Goal: Task Accomplishment & Management: Manage account settings

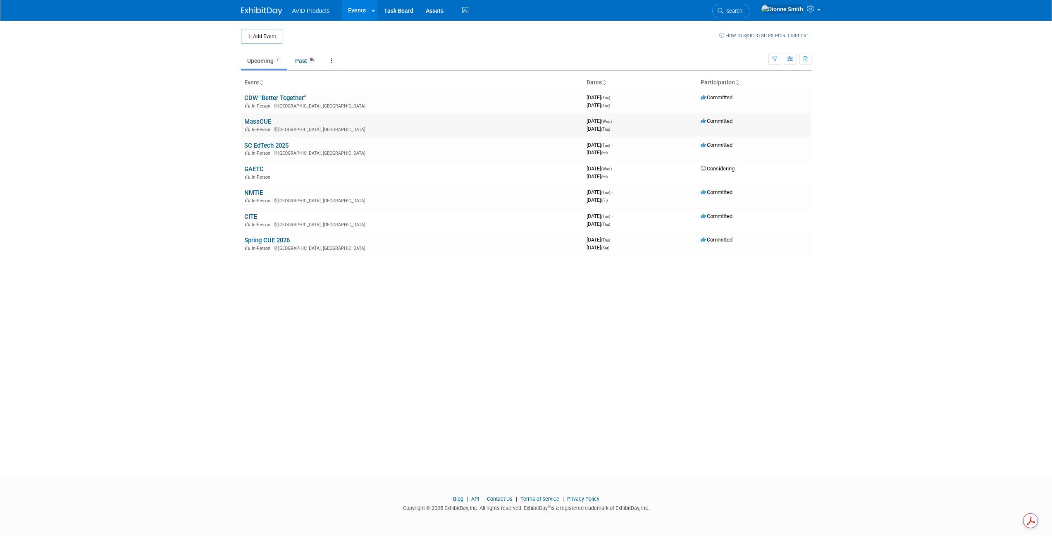
click at [265, 122] on link "MassCUE" at bounding box center [257, 121] width 27 height 7
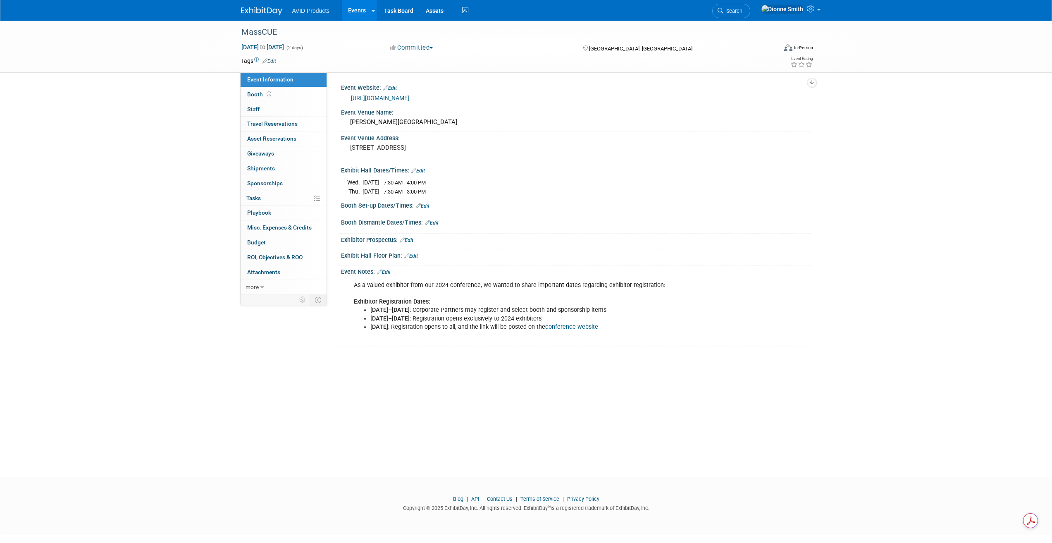
click at [428, 205] on link "Edit" at bounding box center [423, 206] width 14 height 6
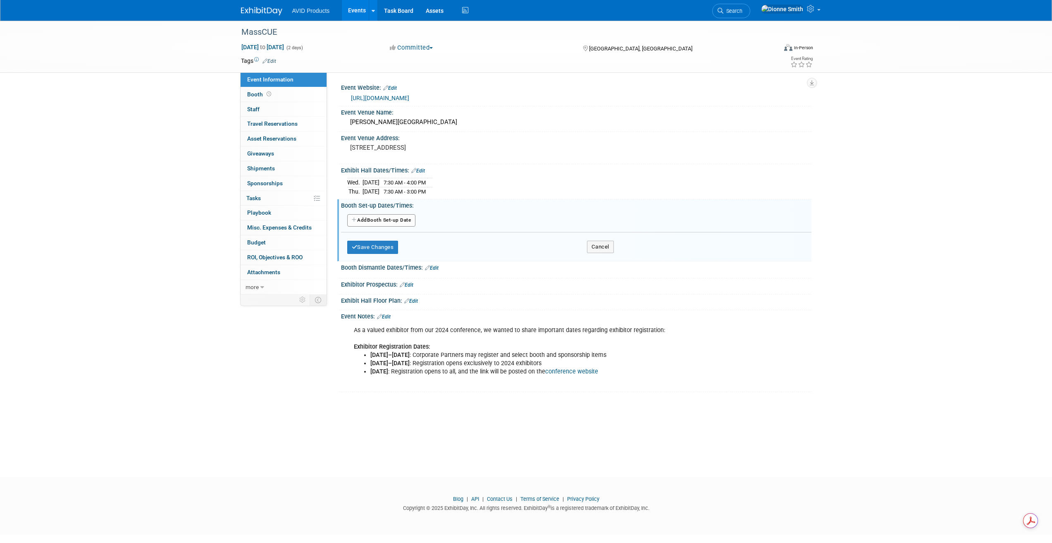
click at [397, 220] on button "Add Another Booth Set-up Date" at bounding box center [381, 220] width 69 height 12
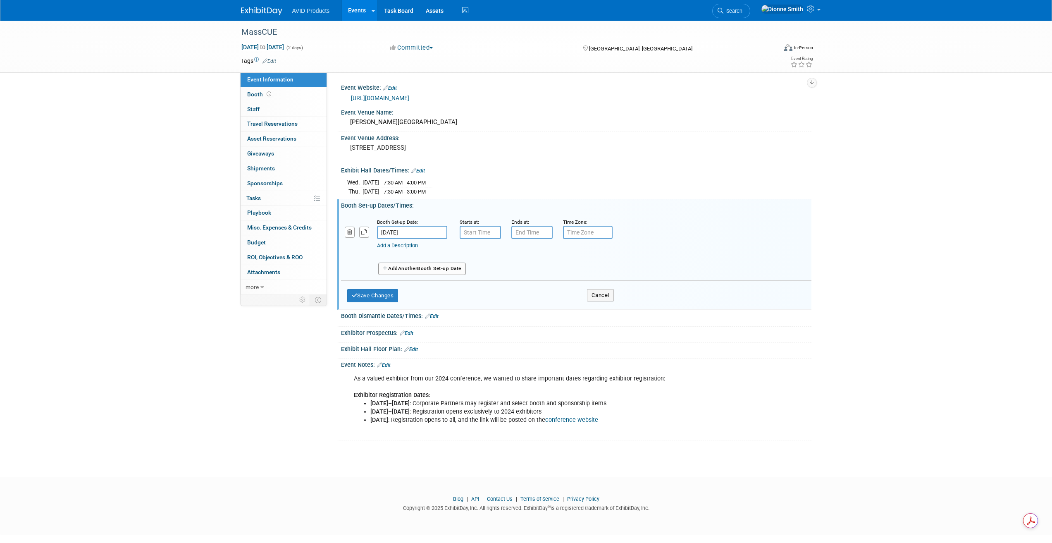
click at [428, 232] on input "[DATE]" at bounding box center [412, 232] width 70 height 13
click at [419, 306] on span "14" at bounding box center [422, 307] width 16 height 16
type input "[DATE]"
click at [491, 230] on input "7:00 AM" at bounding box center [480, 232] width 41 height 13
click at [475, 268] on span "07" at bounding box center [479, 270] width 16 height 15
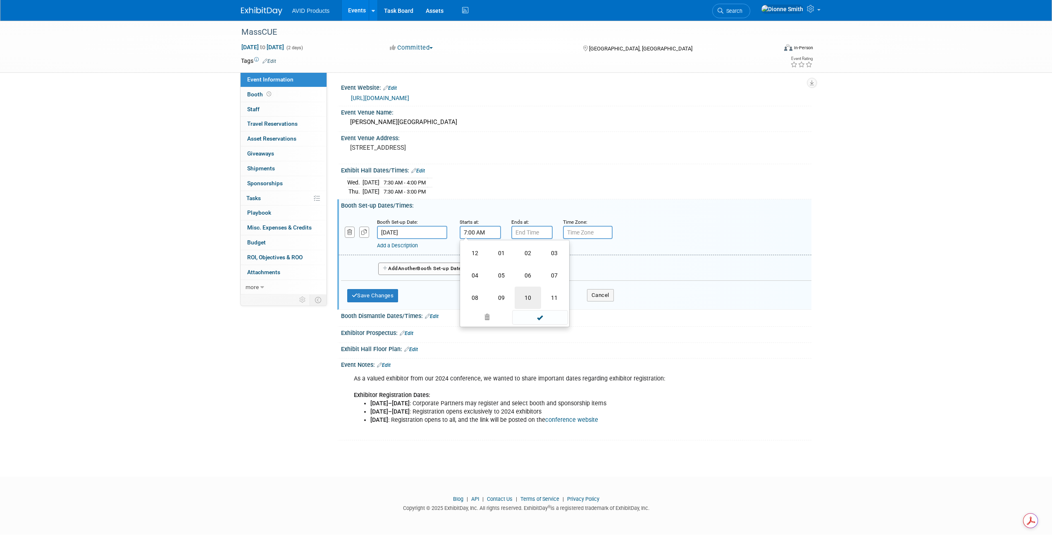
click at [532, 300] on td "10" at bounding box center [528, 298] width 26 height 22
type input "10:00 AM"
click at [540, 305] on span at bounding box center [540, 307] width 56 height 14
type input "7:00 PM"
click at [536, 236] on input "7:00 PM" at bounding box center [532, 232] width 41 height 13
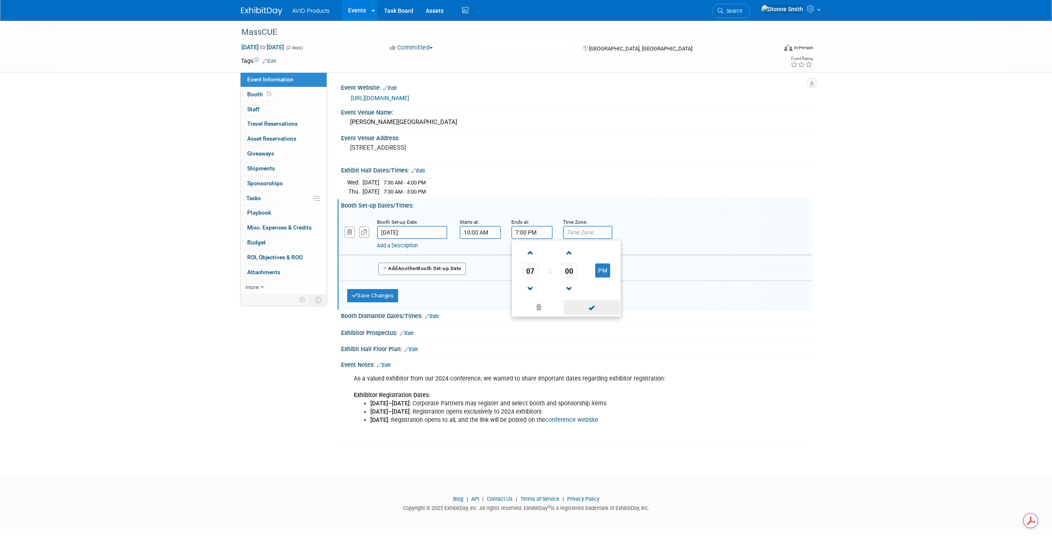
click at [581, 305] on span at bounding box center [592, 307] width 56 height 14
click at [365, 293] on button "Save Changes" at bounding box center [372, 295] width 51 height 13
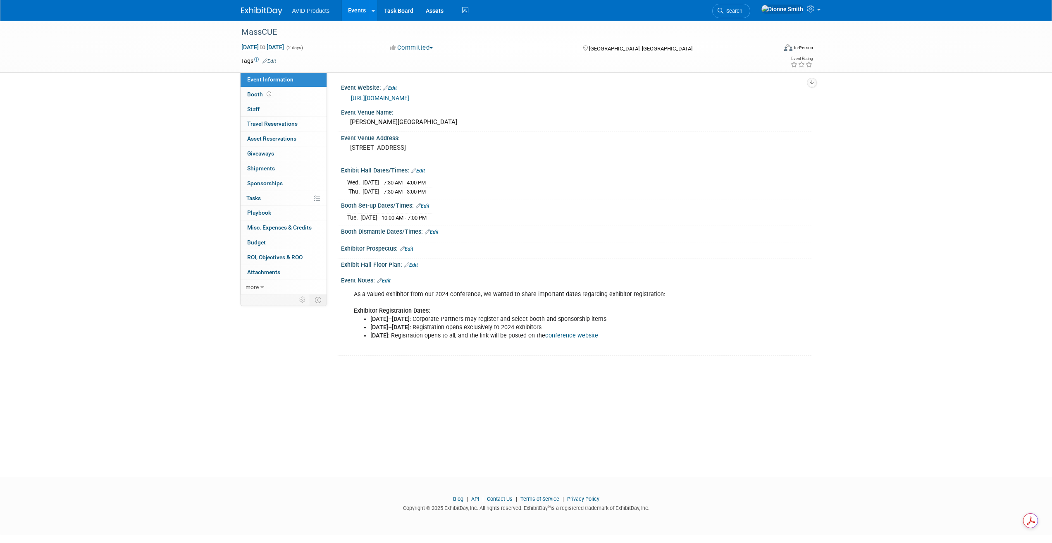
click at [385, 278] on link "Edit" at bounding box center [384, 281] width 14 height 6
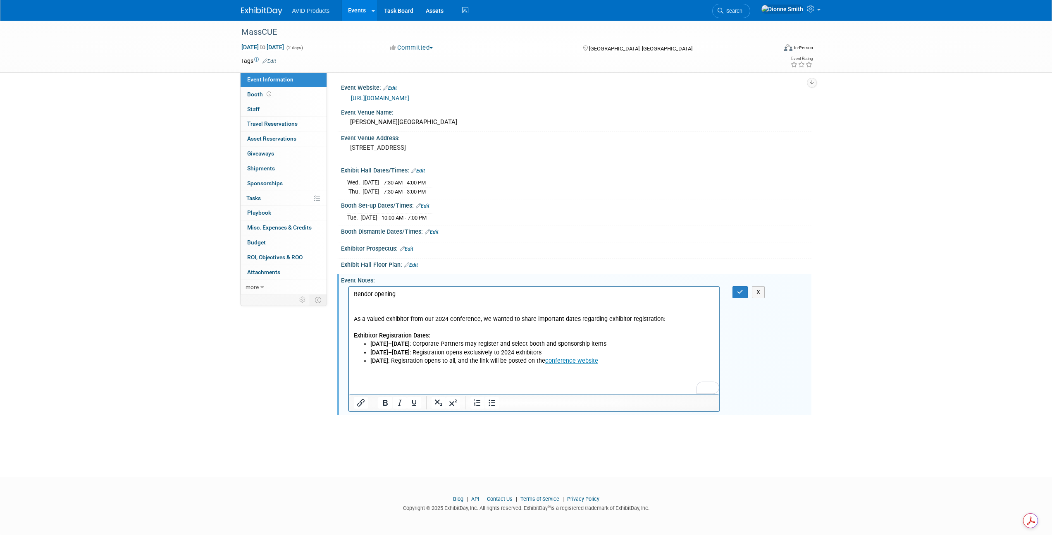
click at [356, 291] on p "Bendor opening" at bounding box center [534, 294] width 361 height 8
click at [742, 290] on icon "button" at bounding box center [740, 292] width 6 height 6
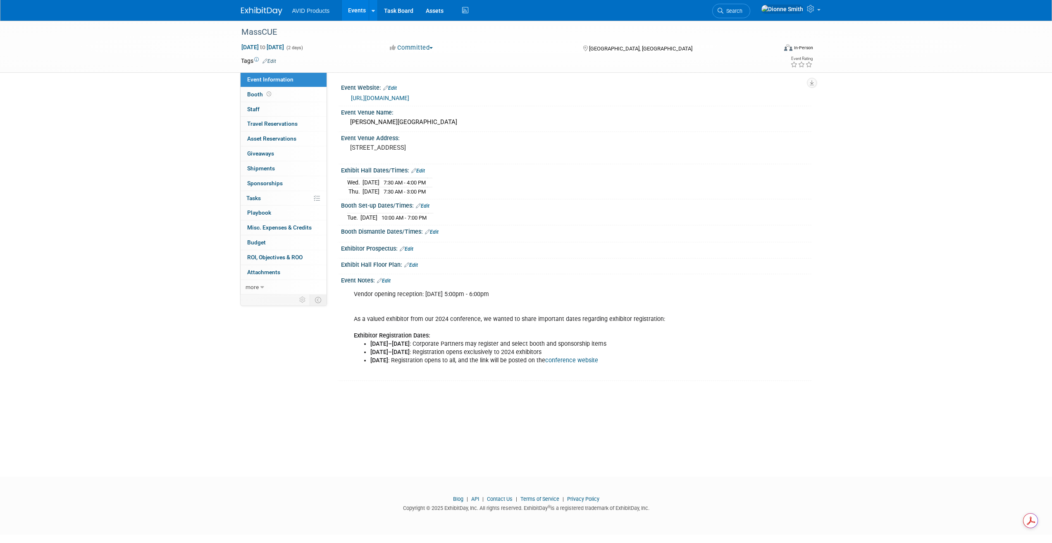
click at [438, 230] on link "Edit" at bounding box center [432, 232] width 14 height 6
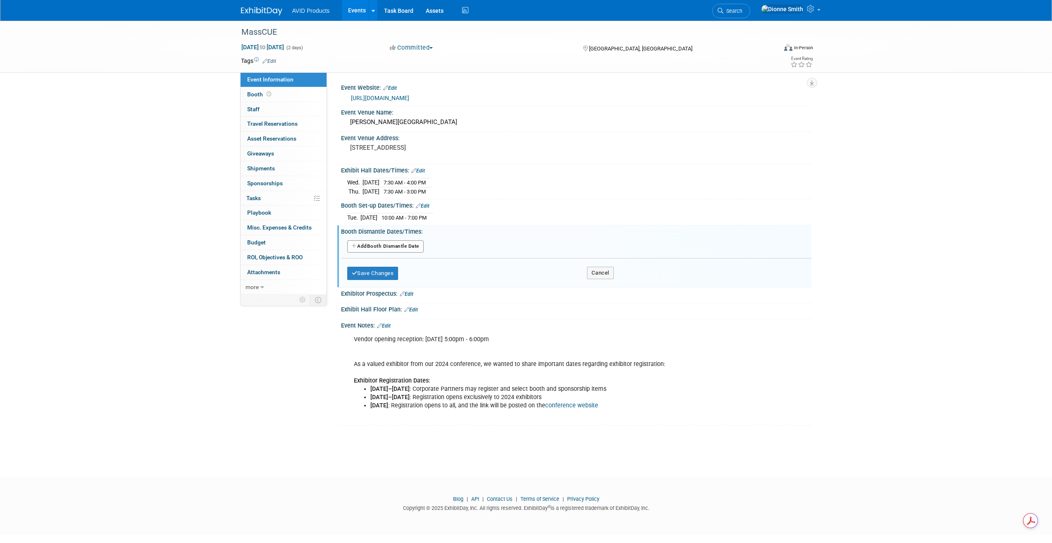
click at [417, 247] on button "Add Another Booth Dismantle Date" at bounding box center [385, 246] width 77 height 12
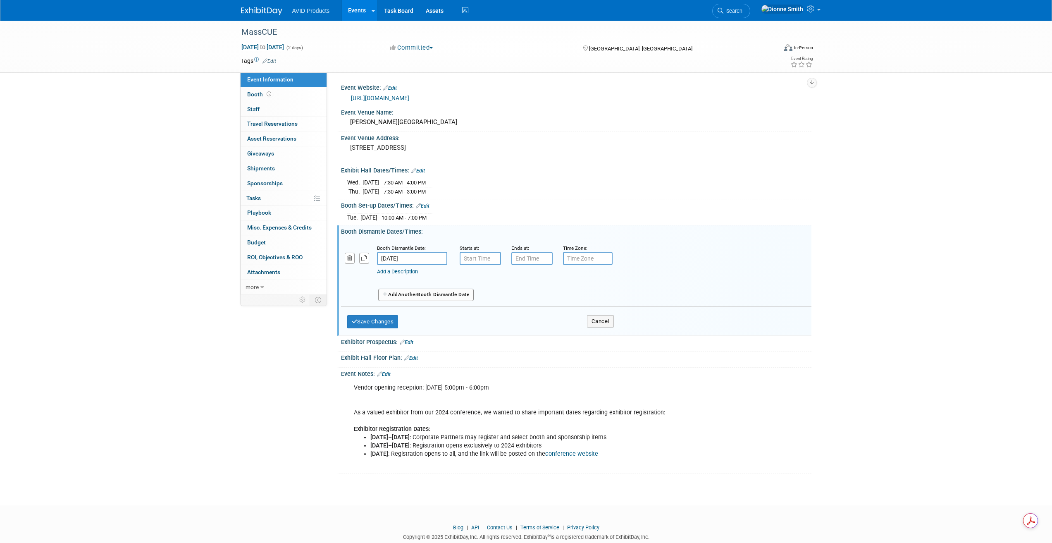
click at [417, 170] on link "Edit" at bounding box center [418, 171] width 14 height 6
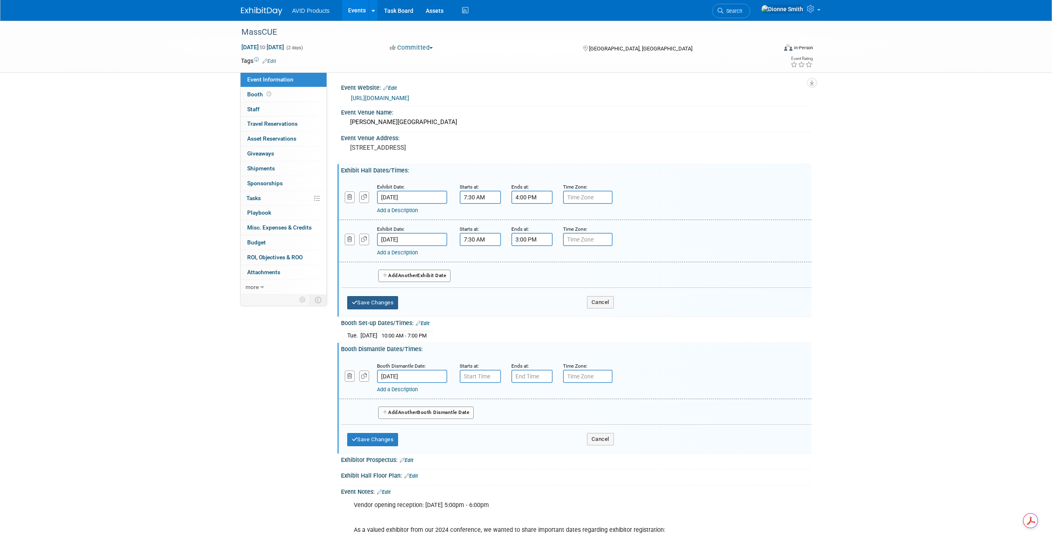
click at [394, 296] on button "Save Changes" at bounding box center [372, 302] width 51 height 13
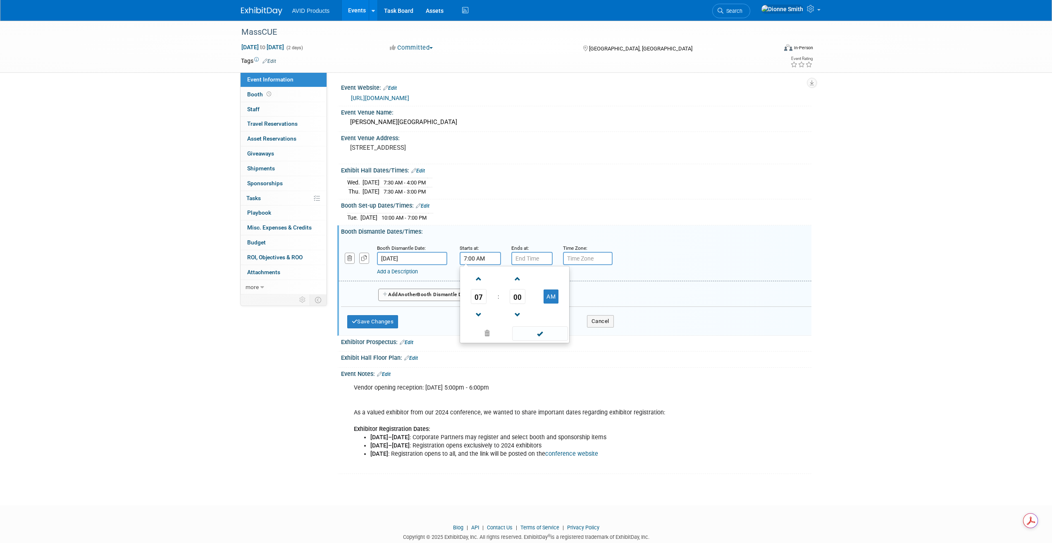
click at [481, 252] on input "7:00 AM" at bounding box center [480, 258] width 41 height 13
click at [480, 294] on span "07" at bounding box center [479, 296] width 16 height 15
click at [548, 275] on td "03" at bounding box center [554, 279] width 26 height 22
click at [553, 301] on button "AM" at bounding box center [551, 296] width 15 height 14
type input "3:00 PM"
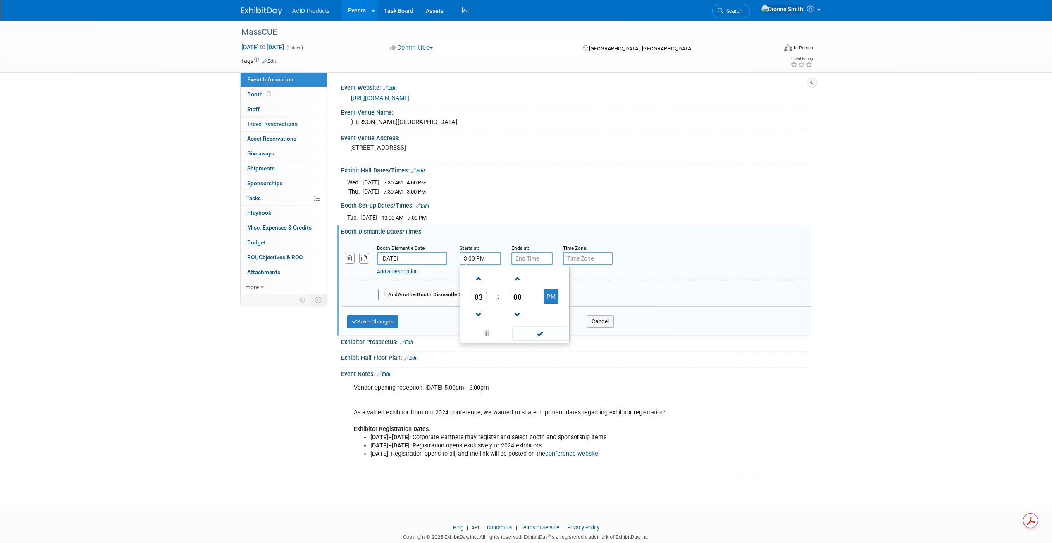
click at [549, 325] on td at bounding box center [540, 333] width 56 height 16
click at [545, 331] on span at bounding box center [540, 333] width 56 height 14
click at [534, 256] on input "7:00 PM" at bounding box center [532, 258] width 41 height 13
click at [525, 296] on span "07" at bounding box center [531, 296] width 16 height 15
click at [559, 299] on td "05" at bounding box center [553, 301] width 26 height 22
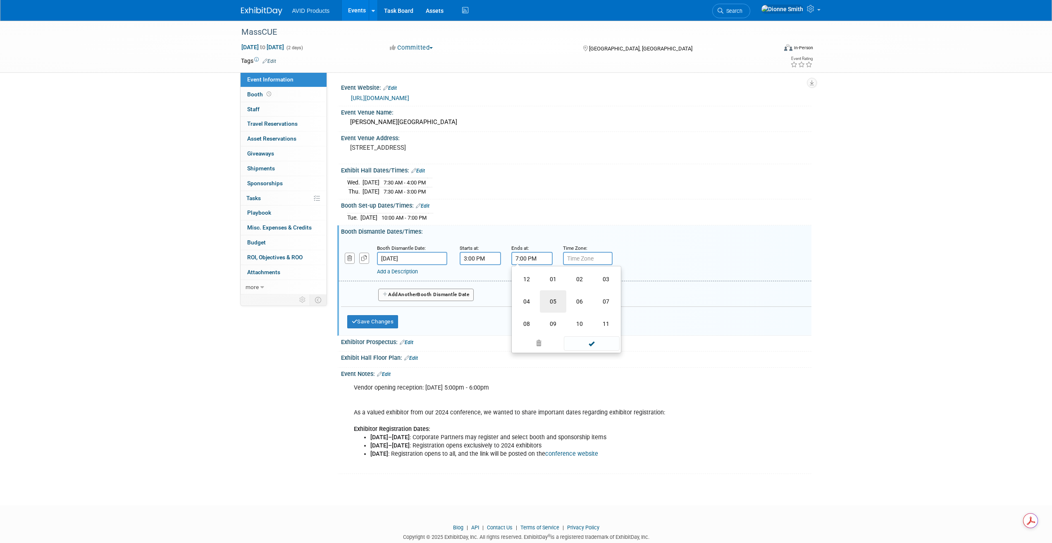
type input "5:00 PM"
click at [603, 332] on span at bounding box center [592, 333] width 56 height 14
click at [385, 319] on button "Save Changes" at bounding box center [372, 321] width 51 height 13
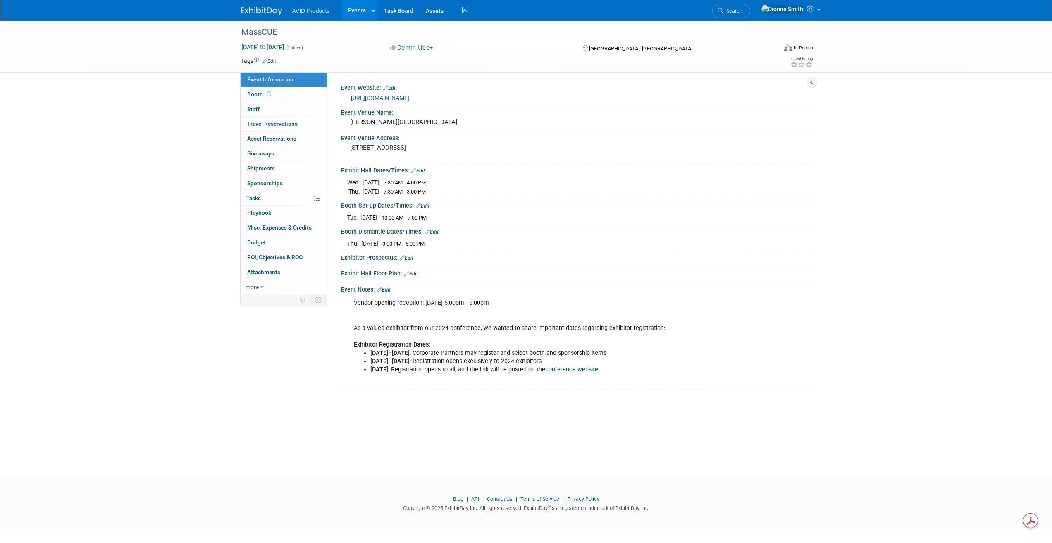
click at [416, 273] on link "Edit" at bounding box center [411, 274] width 14 height 6
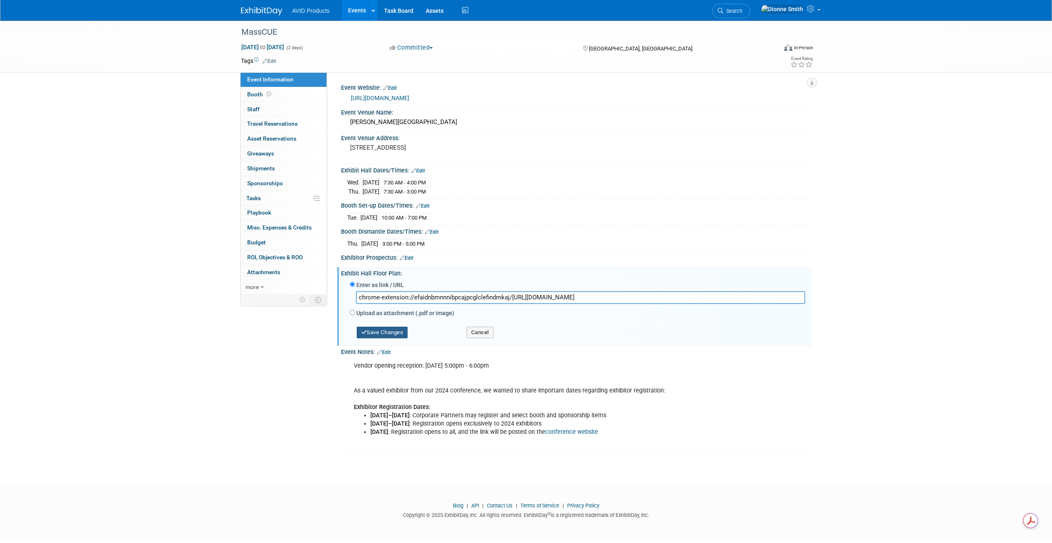
click at [392, 332] on button "Save Changes" at bounding box center [382, 333] width 51 height 12
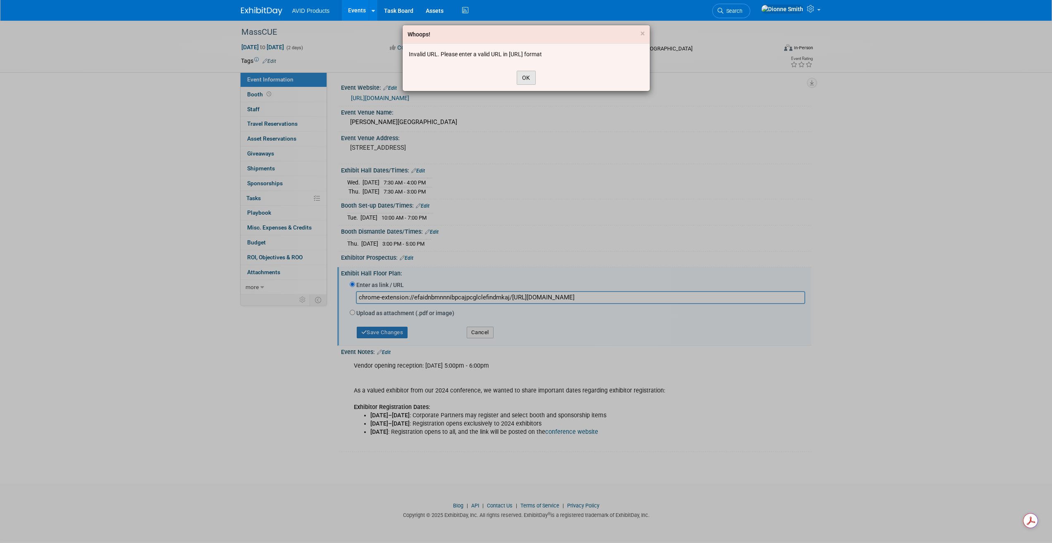
click at [531, 75] on button "OK" at bounding box center [526, 78] width 19 height 14
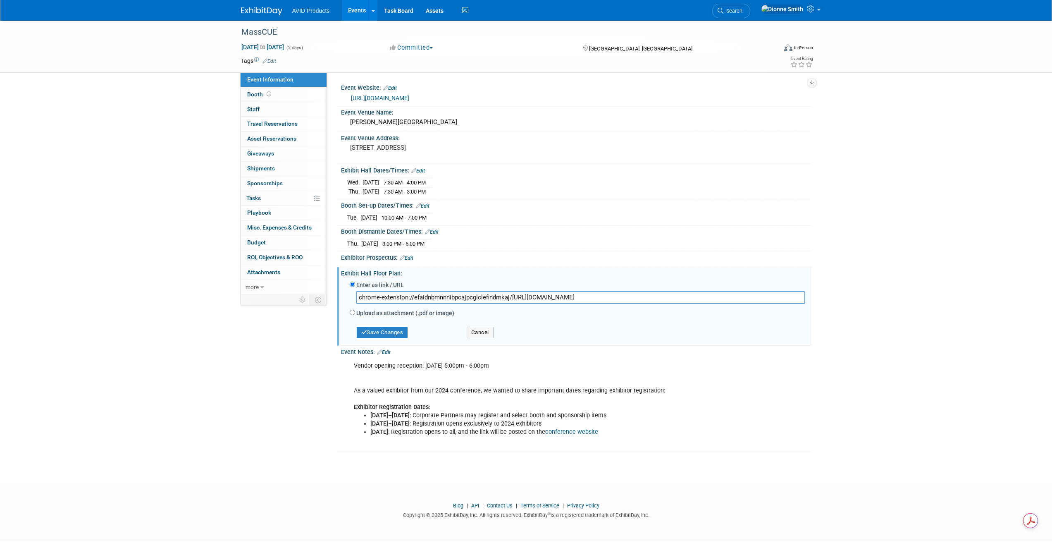
drag, startPoint x: 514, startPoint y: 297, endPoint x: -30, endPoint y: 226, distance: 548.0
click at [0, 226] on html "AVID Products Events Add Event Bulk Upload Events Shareable Event Boards Recent…" at bounding box center [526, 271] width 1052 height 543
type input "[URL][DOMAIN_NAME]"
click at [389, 334] on button "Save Changes" at bounding box center [382, 333] width 51 height 12
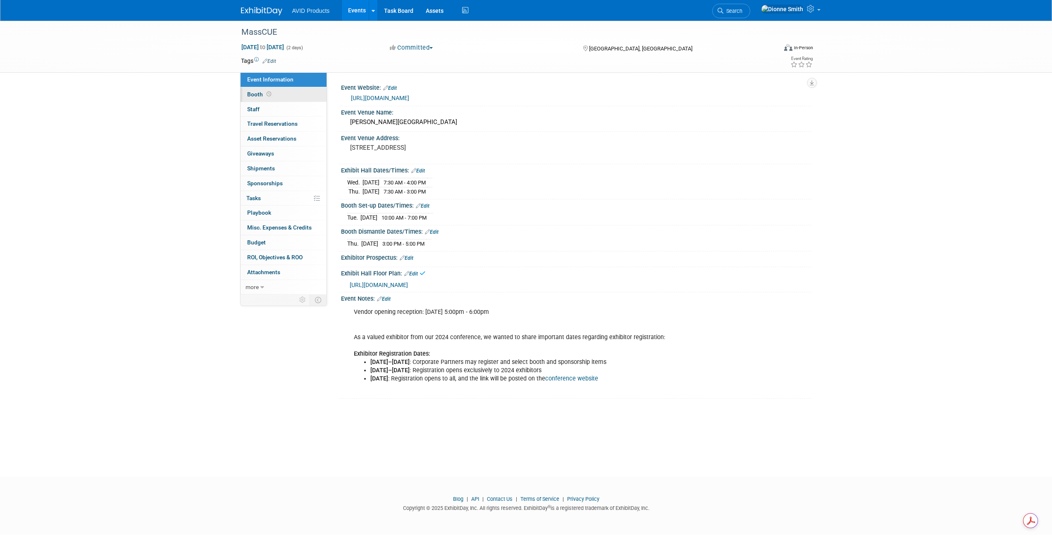
click at [282, 95] on link "Booth" at bounding box center [284, 94] width 86 height 14
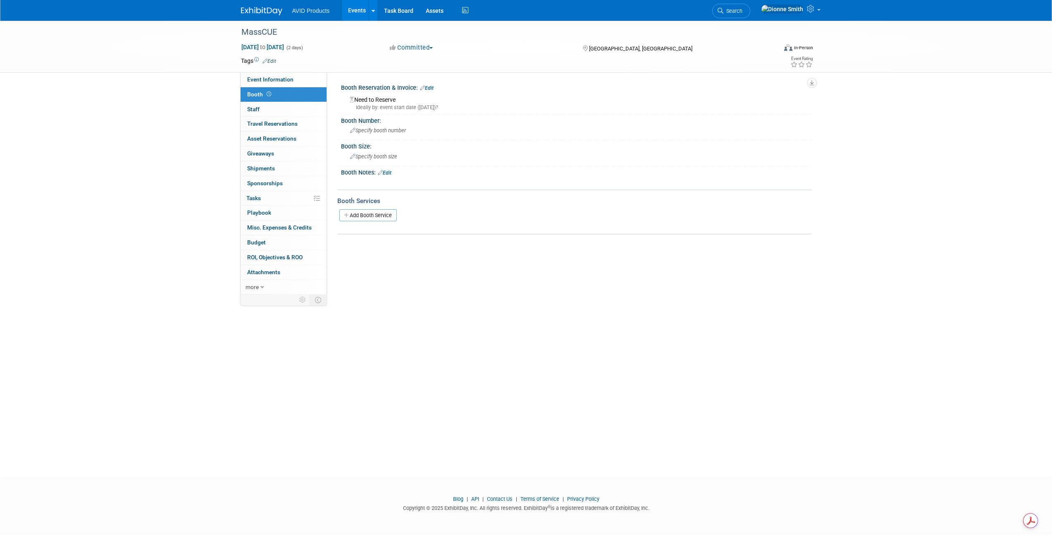
click at [387, 98] on div "Need to Reserve Ideally by: event start date ([DATE])?" at bounding box center [576, 102] width 458 height 18
click at [432, 88] on link "Edit" at bounding box center [427, 88] width 14 height 6
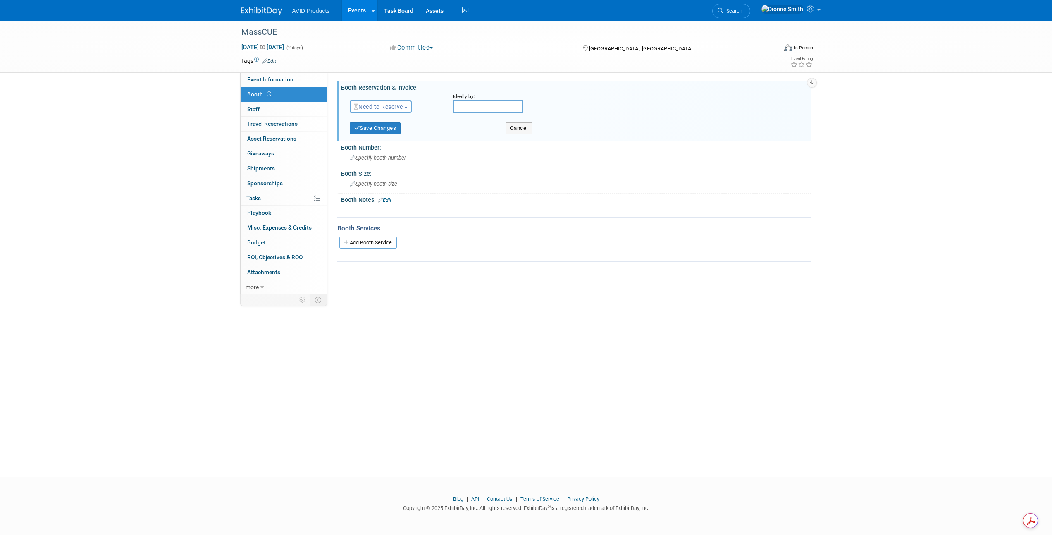
click at [390, 108] on span "Need to Reserve" at bounding box center [378, 106] width 49 height 7
click at [390, 132] on link "Reserved" at bounding box center [394, 133] width 88 height 12
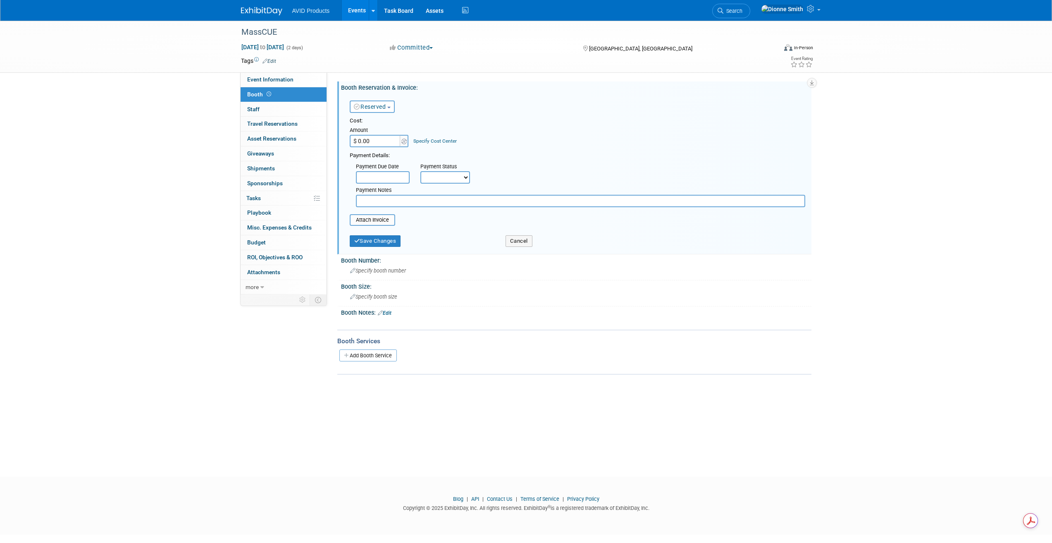
click at [378, 136] on input "$ 0.00" at bounding box center [376, 141] width 52 height 12
type input "$ 2,500.00"
click at [494, 141] on div "Cost: Amount $ 2,500.00 Specify Cost Center Cost Center -- Not Specified --" at bounding box center [578, 132] width 456 height 30
click at [383, 107] on link "Reserved" at bounding box center [370, 106] width 32 height 7
click at [393, 130] on link "Reserved" at bounding box center [394, 133] width 88 height 12
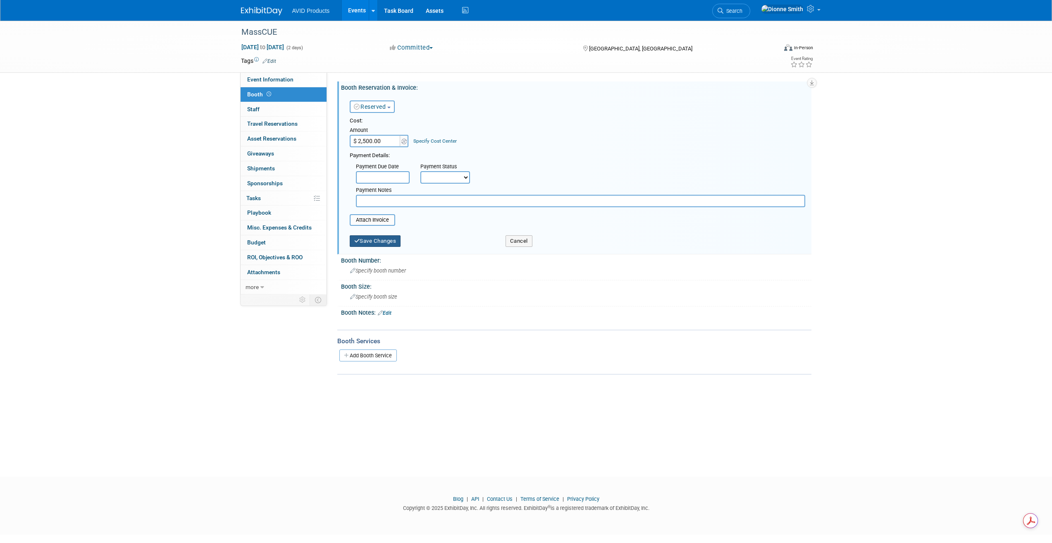
click at [376, 241] on button "Save Changes" at bounding box center [375, 241] width 51 height 12
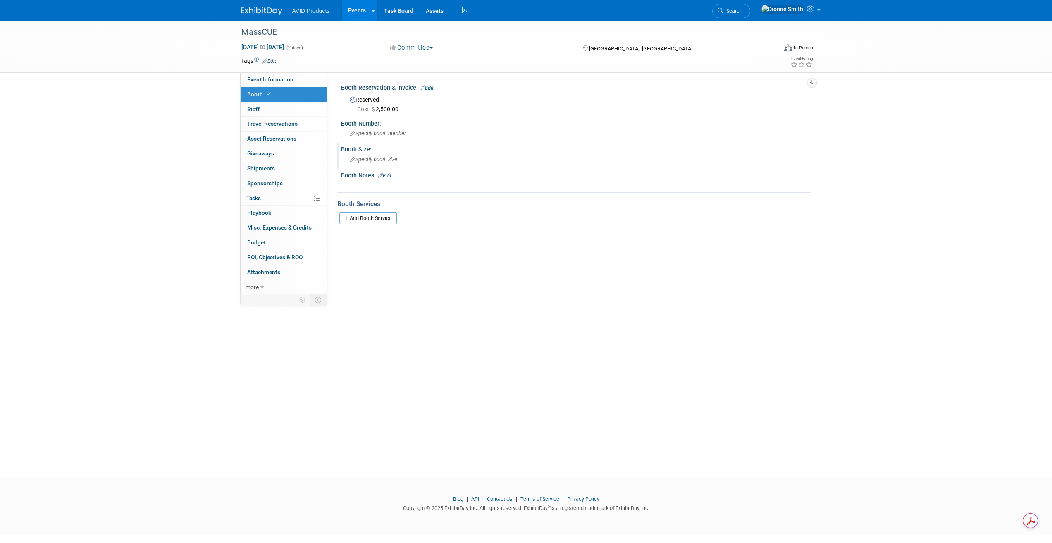
click at [369, 162] on span "Specify booth size" at bounding box center [373, 159] width 47 height 6
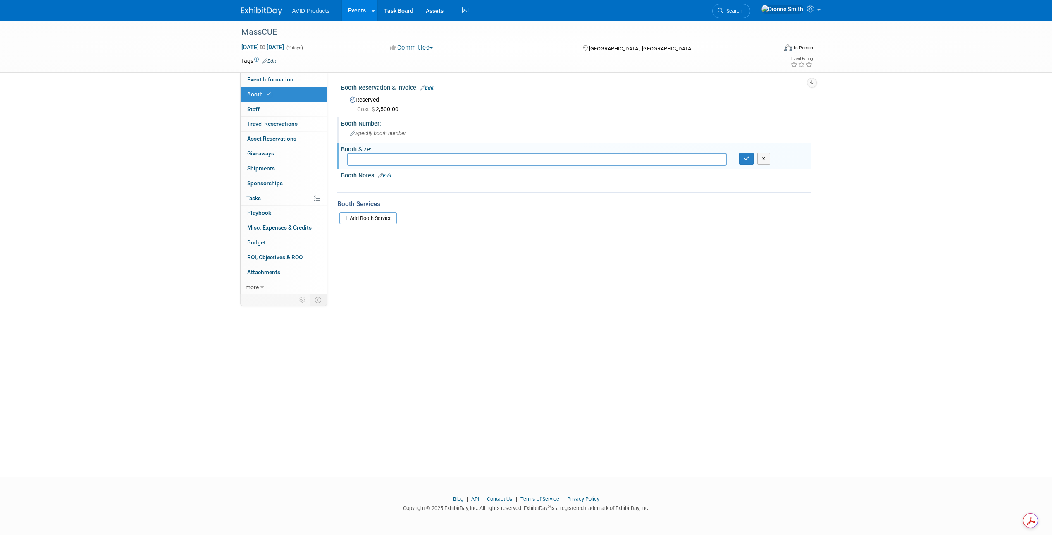
click at [377, 131] on span "Specify booth number" at bounding box center [378, 133] width 56 height 6
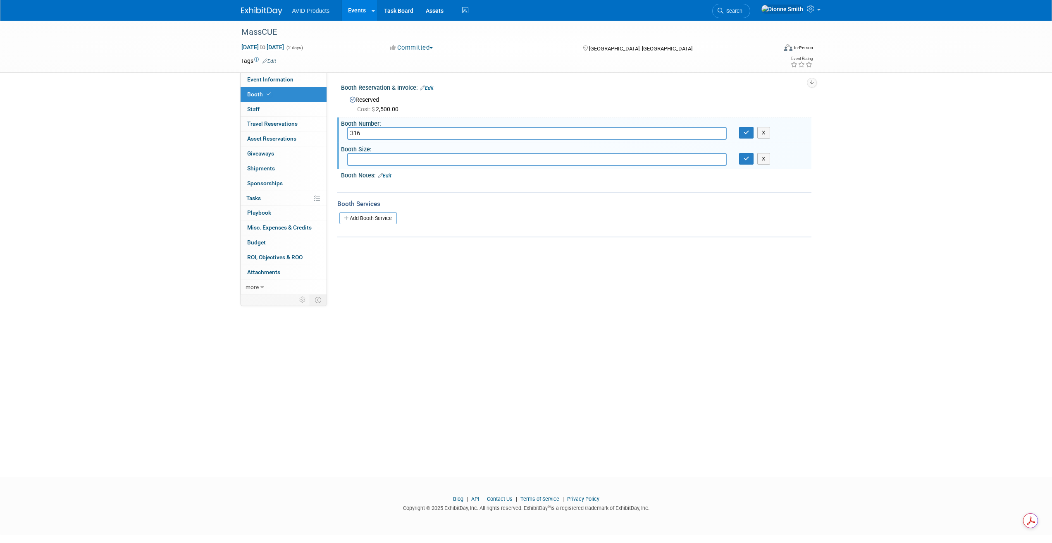
type input "316"
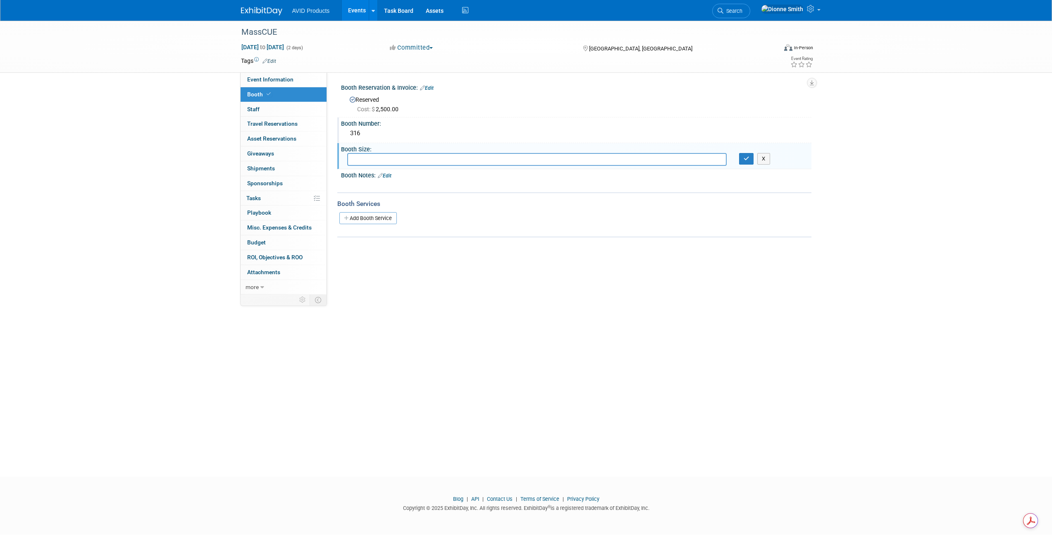
click at [384, 160] on input "text" at bounding box center [537, 159] width 380 height 13
type input "10x8"
click at [747, 162] on button "button" at bounding box center [746, 159] width 15 height 12
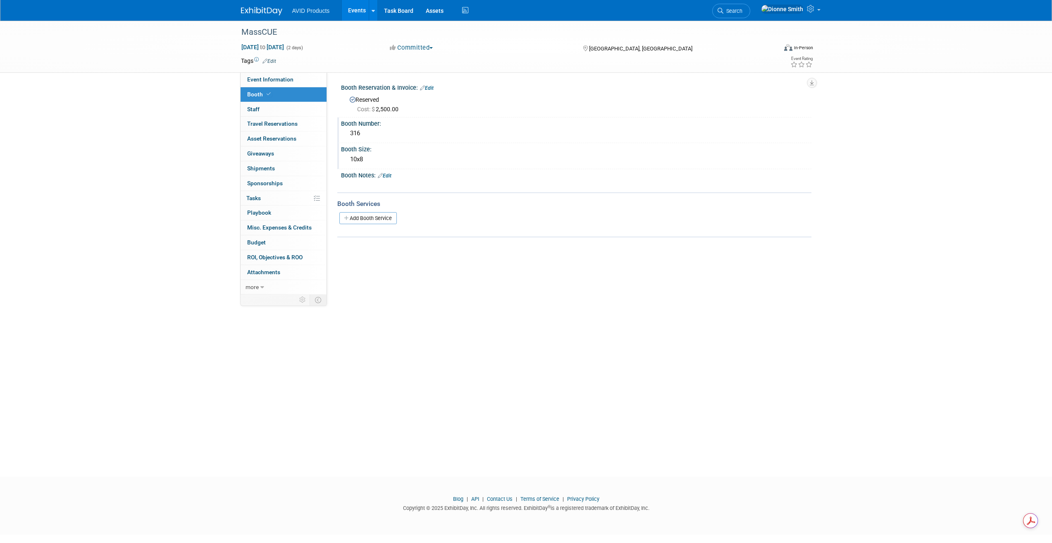
click at [392, 177] on link "Edit" at bounding box center [385, 176] width 14 height 6
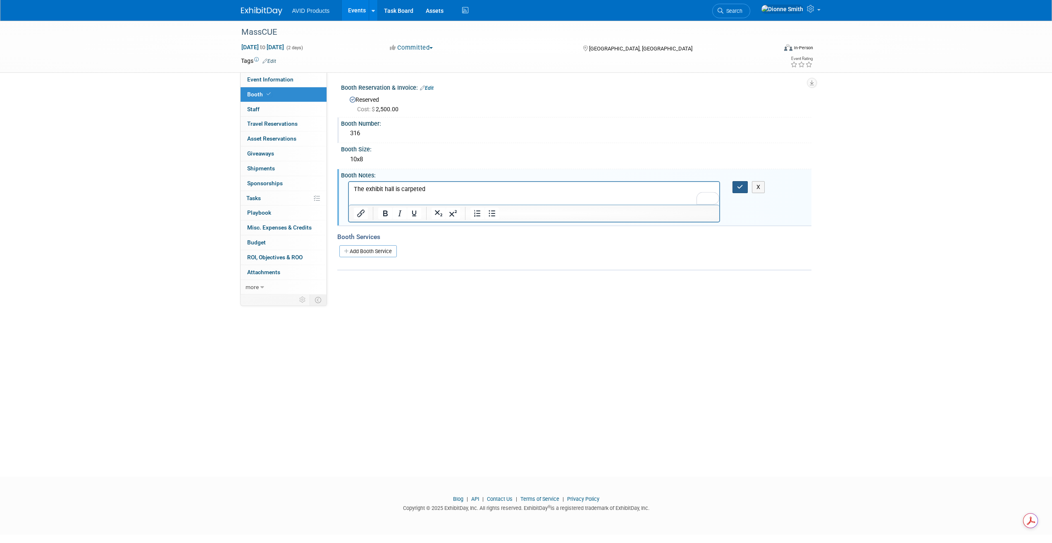
click at [744, 188] on button "button" at bounding box center [740, 187] width 15 height 12
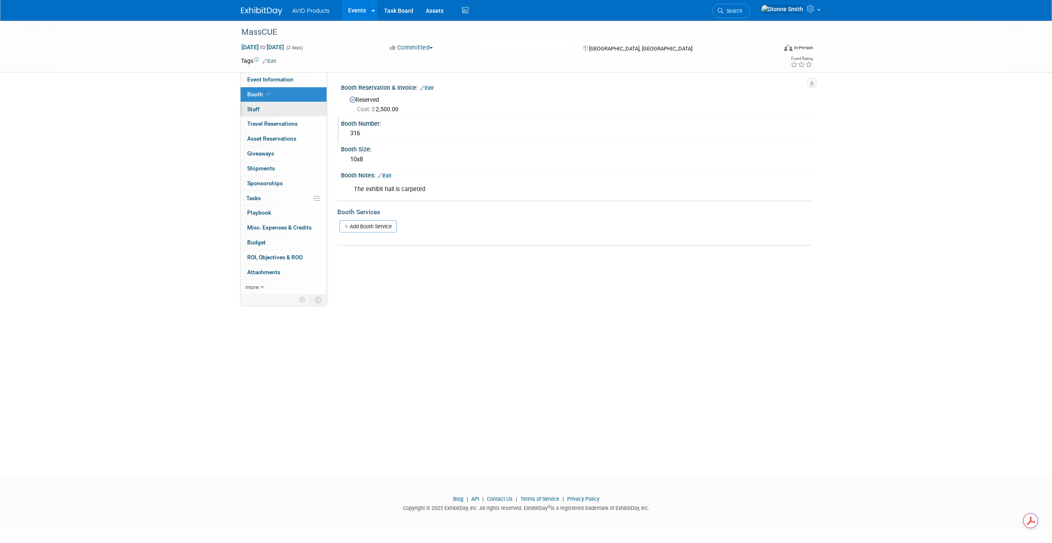
click at [257, 107] on span "Staff 0" at bounding box center [253, 109] width 12 height 7
